Goal: Obtain resource: Obtain resource

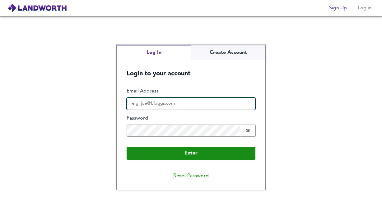
type input "[EMAIL_ADDRESS][DOMAIN_NAME]"
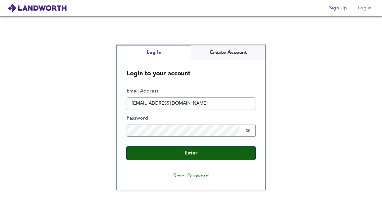
drag, startPoint x: 0, startPoint y: 0, endPoint x: 178, endPoint y: 153, distance: 234.7
click at [178, 153] on button "Enter" at bounding box center [191, 153] width 129 height 13
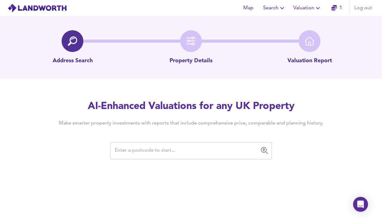
click at [137, 151] on input "text" at bounding box center [186, 151] width 147 height 12
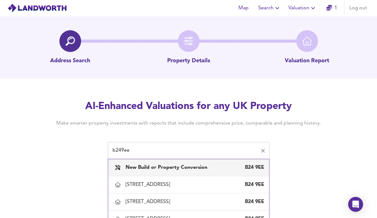
click at [154, 153] on input "b249ee" at bounding box center [184, 151] width 147 height 12
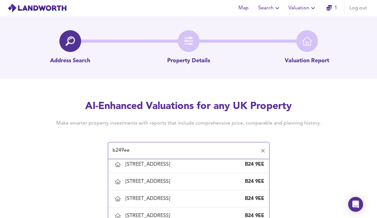
scroll to position [342, 0]
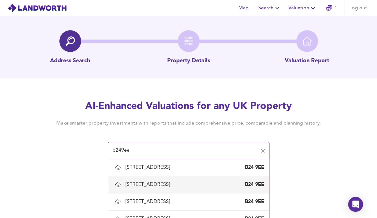
click at [166, 184] on div "[STREET_ADDRESS]" at bounding box center [149, 184] width 47 height 7
type input "[STREET_ADDRESS]"
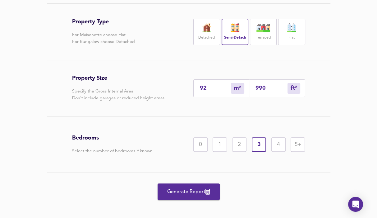
scroll to position [139, 0]
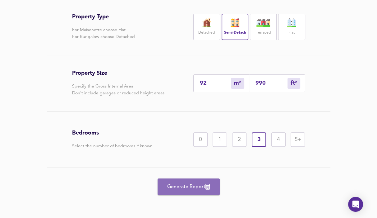
click at [182, 183] on span "Generate Report" at bounding box center [189, 186] width 50 height 9
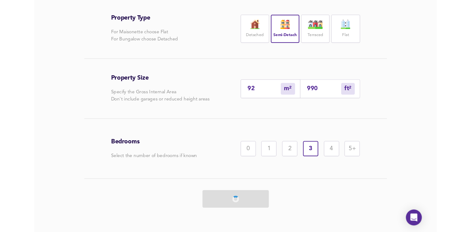
scroll to position [124, 0]
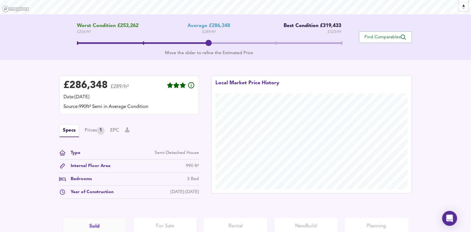
scroll to position [166, 0]
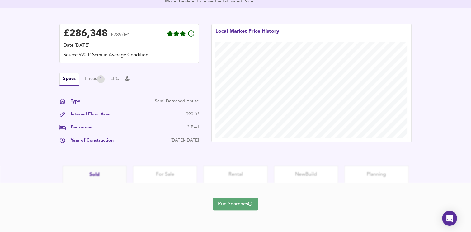
click at [236, 206] on span "Run Searches" at bounding box center [235, 204] width 35 height 9
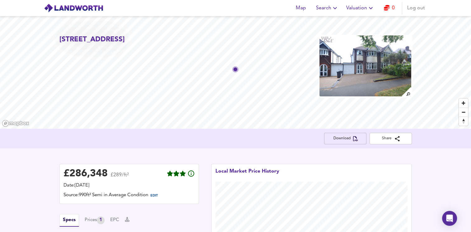
click at [352, 138] on span "Download" at bounding box center [345, 138] width 32 height 7
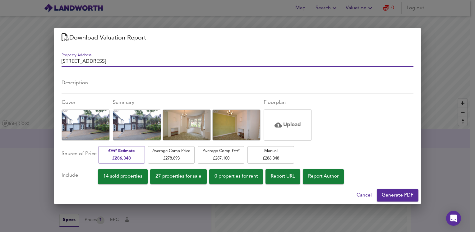
click at [382, 194] on span "Generate PDF" at bounding box center [398, 195] width 32 height 9
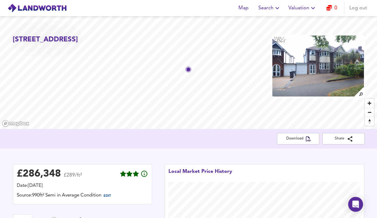
click at [161, 143] on div "Download Share" at bounding box center [189, 139] width 352 height 12
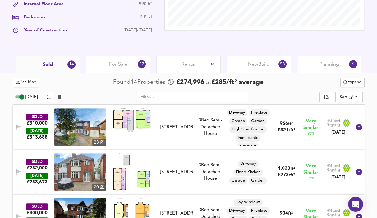
scroll to position [253, 0]
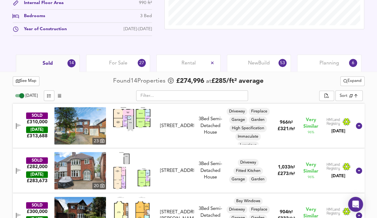
click at [116, 62] on span "For Sale" at bounding box center [118, 63] width 18 height 7
click at [115, 63] on span "For Sale" at bounding box center [118, 63] width 18 height 7
